Goal: Task Accomplishment & Management: Complete application form

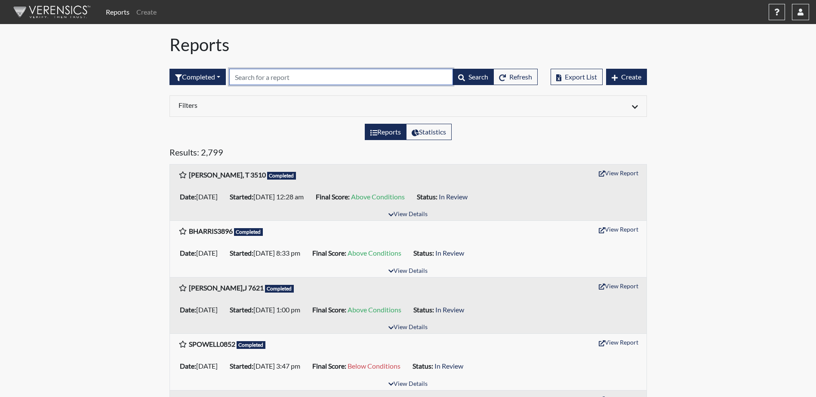
click at [299, 78] on input "text" at bounding box center [341, 77] width 224 height 16
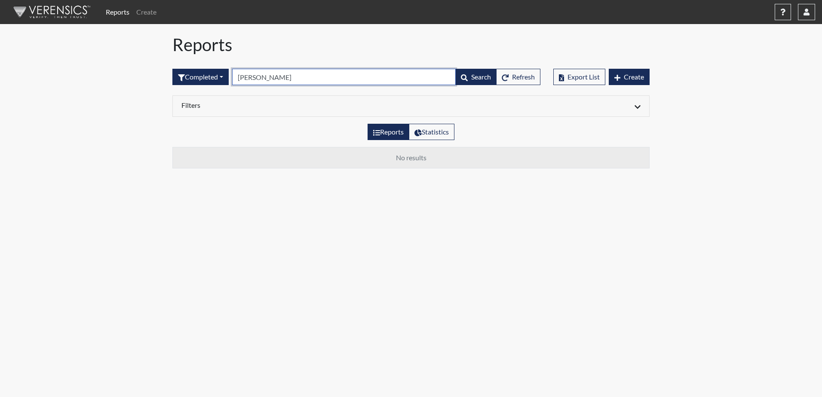
type input "[PERSON_NAME]"
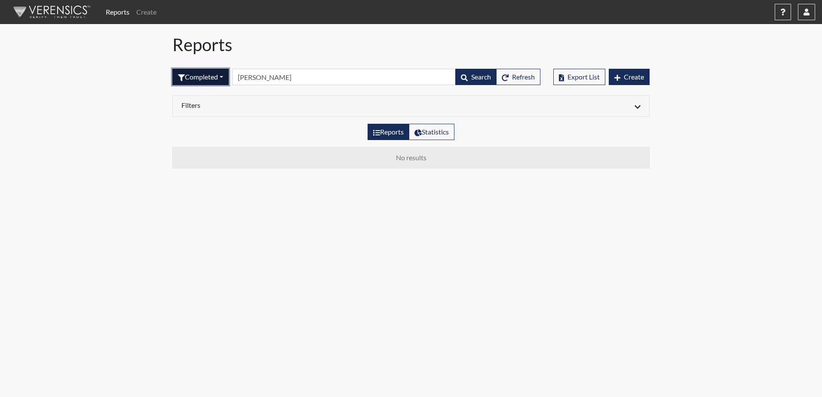
click at [211, 77] on button "Completed" at bounding box center [200, 77] width 56 height 16
click at [202, 126] on button "Sent by email" at bounding box center [207, 124] width 68 height 14
click at [204, 77] on button "Sent by email" at bounding box center [203, 77] width 62 height 16
click at [409, 299] on body "Reports Create Help Center × Verensics Best Practices How to successfully use t…" at bounding box center [411, 198] width 822 height 397
click at [631, 78] on span "Create" at bounding box center [634, 77] width 20 height 8
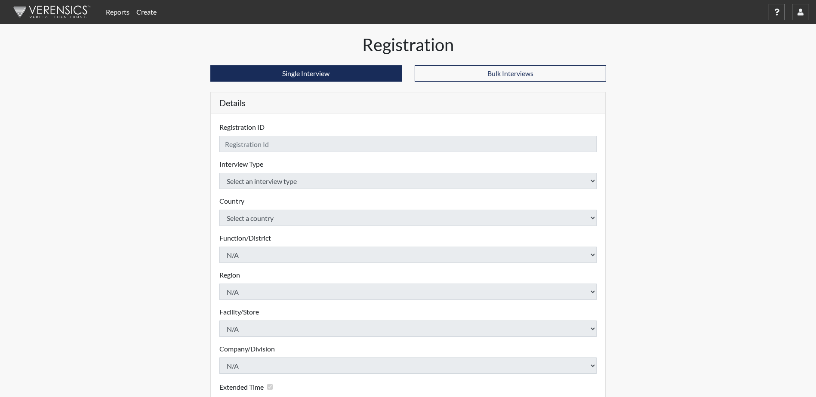
checkbox input "true"
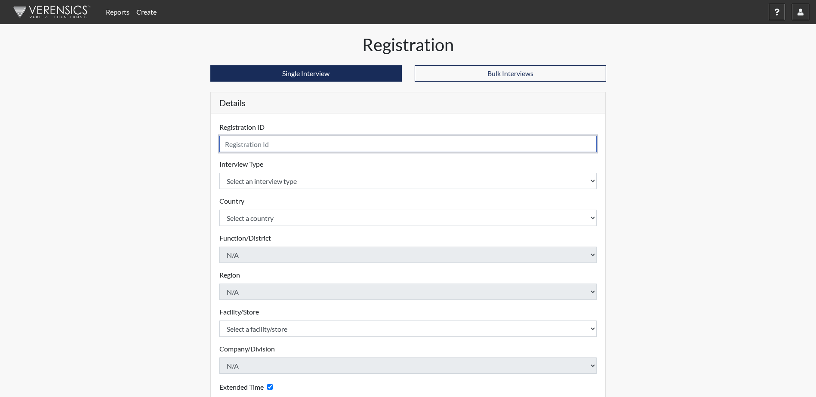
click at [267, 144] on input "text" at bounding box center [408, 144] width 378 height 16
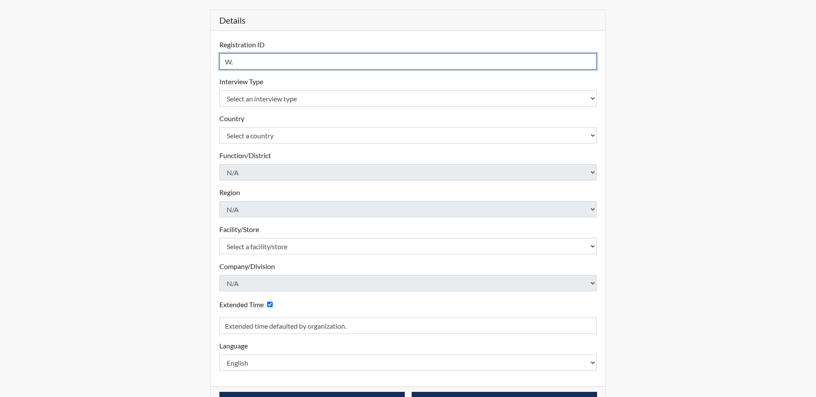
scroll to position [86, 0]
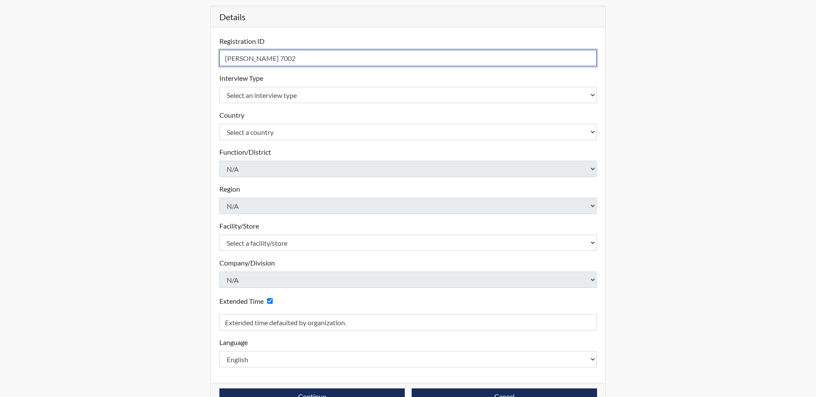
type input "[PERSON_NAME] 7002"
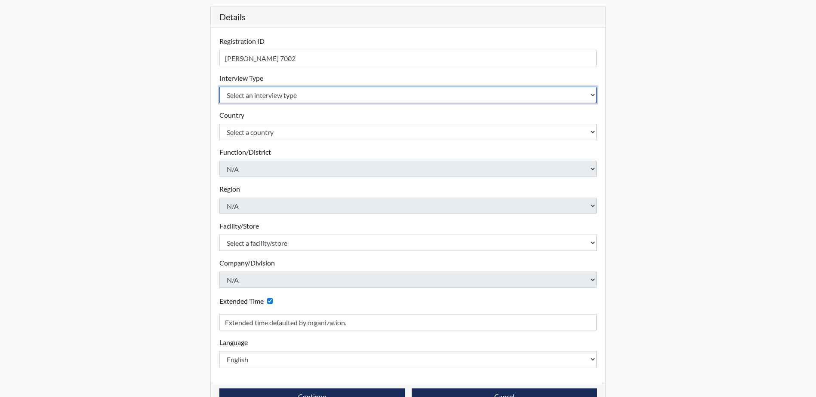
click at [429, 93] on select "Select an interview type Corrections Pre-Employment" at bounding box center [408, 95] width 378 height 16
select select "ff733e93-e1bf-11ea-9c9f-0eff0cf7eb8f"
click at [219, 87] on select "Select an interview type Corrections Pre-Employment" at bounding box center [408, 95] width 378 height 16
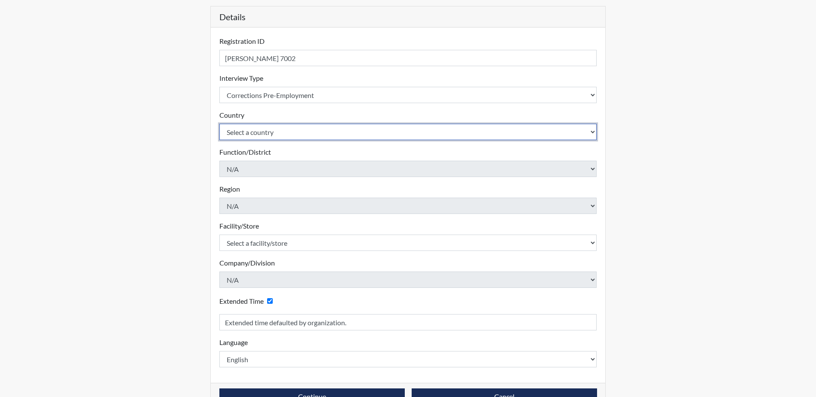
click at [329, 129] on select "Select a country [GEOGRAPHIC_DATA] [GEOGRAPHIC_DATA]" at bounding box center [408, 132] width 378 height 16
select select "united-states-of-[GEOGRAPHIC_DATA]"
click at [219, 124] on select "Select a country [GEOGRAPHIC_DATA] [GEOGRAPHIC_DATA]" at bounding box center [408, 132] width 378 height 16
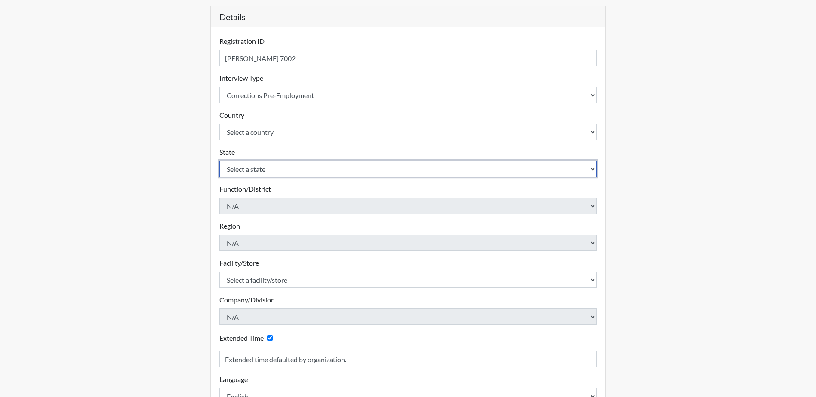
click at [320, 167] on select "Select a state [US_STATE] [US_STATE] [US_STATE] [US_STATE] [US_STATE] [US_STATE…" at bounding box center [408, 169] width 378 height 16
select select "SC"
click at [219, 161] on select "Select a state [US_STATE] [US_STATE] [US_STATE] [US_STATE] [US_STATE] [US_STATE…" at bounding box center [408, 169] width 378 height 16
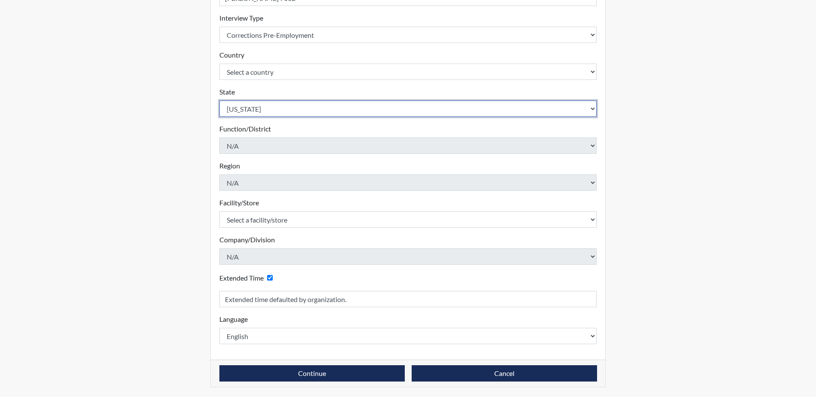
scroll to position [147, 0]
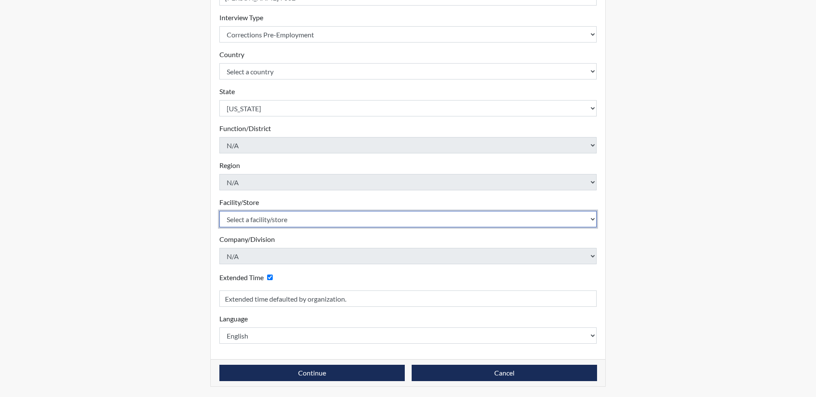
click at [313, 218] on select "Select a facility/store [GEOGRAPHIC_DATA] CI Broad River CI [PERSON_NAME] CI Di…" at bounding box center [408, 219] width 378 height 16
select select "0d391a50-d13c-4c4c-9d7e-c8b7519baf63"
click at [219, 211] on select "Select a facility/store [GEOGRAPHIC_DATA] CI Broad River CI [PERSON_NAME] CI Di…" at bounding box center [408, 219] width 378 height 16
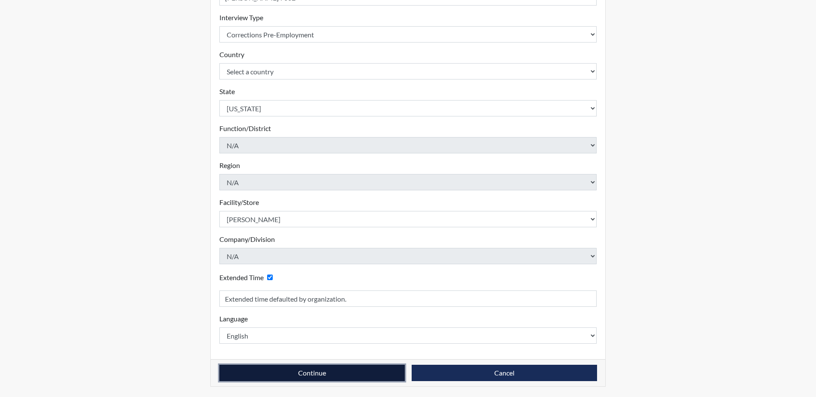
click at [319, 372] on button "Continue" at bounding box center [311, 373] width 185 height 16
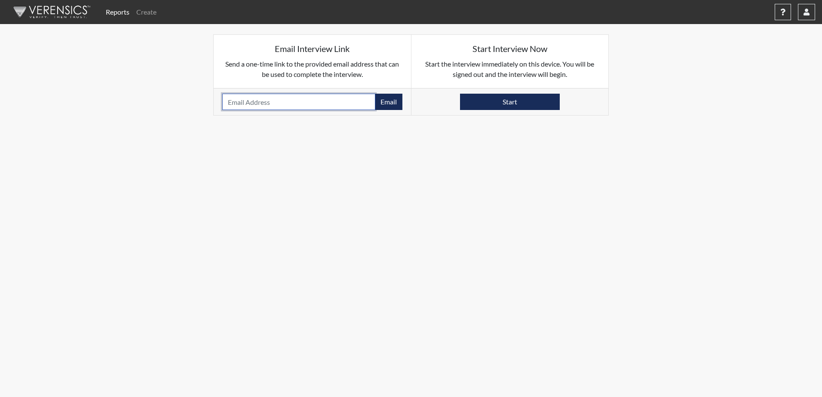
click at [297, 102] on input "email" at bounding box center [298, 102] width 153 height 16
type input "[EMAIL_ADDRESS][DOMAIN_NAME]"
click at [384, 103] on button "Email" at bounding box center [389, 102] width 28 height 16
